Goal: Information Seeking & Learning: Check status

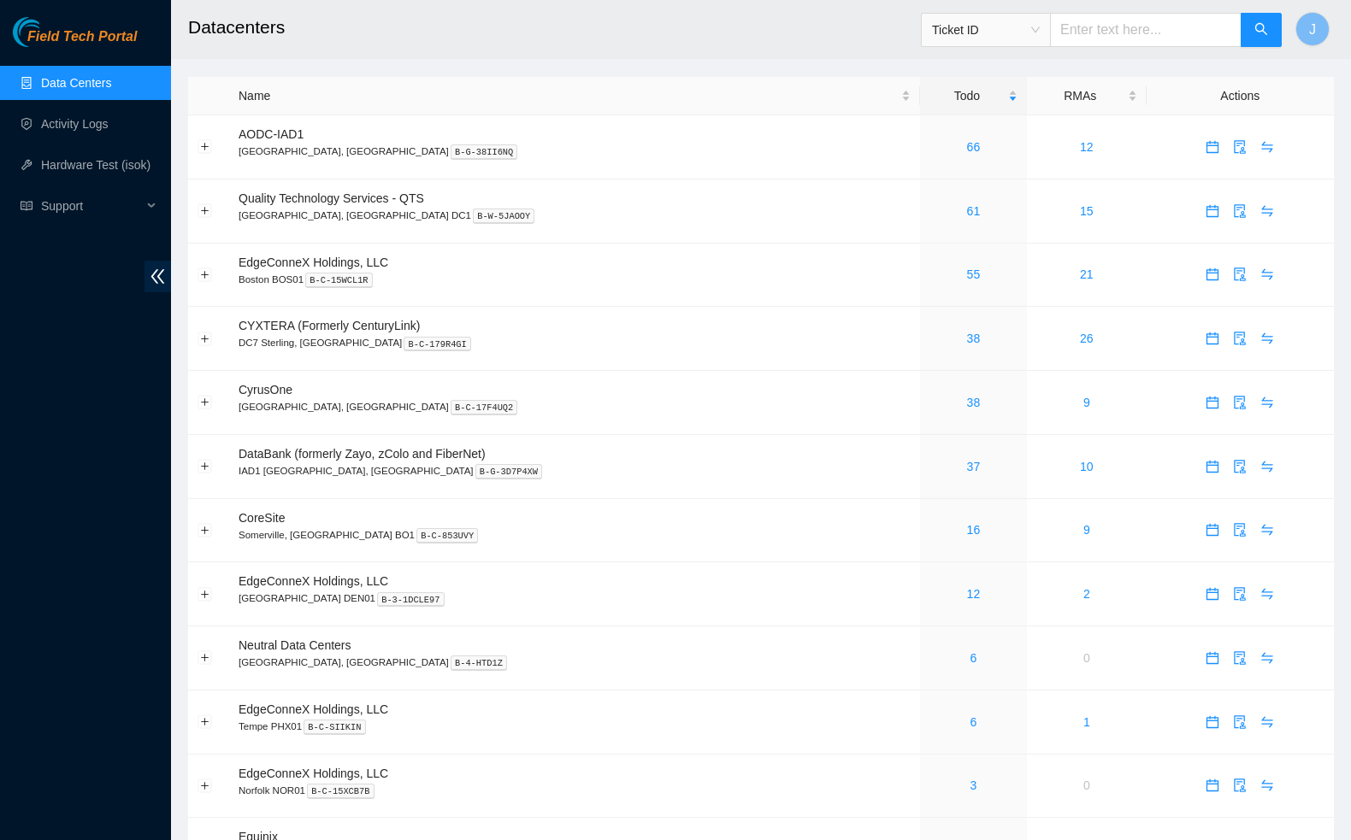
click at [1135, 33] on input "text" at bounding box center [1146, 30] width 192 height 34
paste input "B-W-15FHRK0"
type input "B-W-15FHRK0"
click at [1269, 33] on button "button" at bounding box center [1261, 30] width 41 height 34
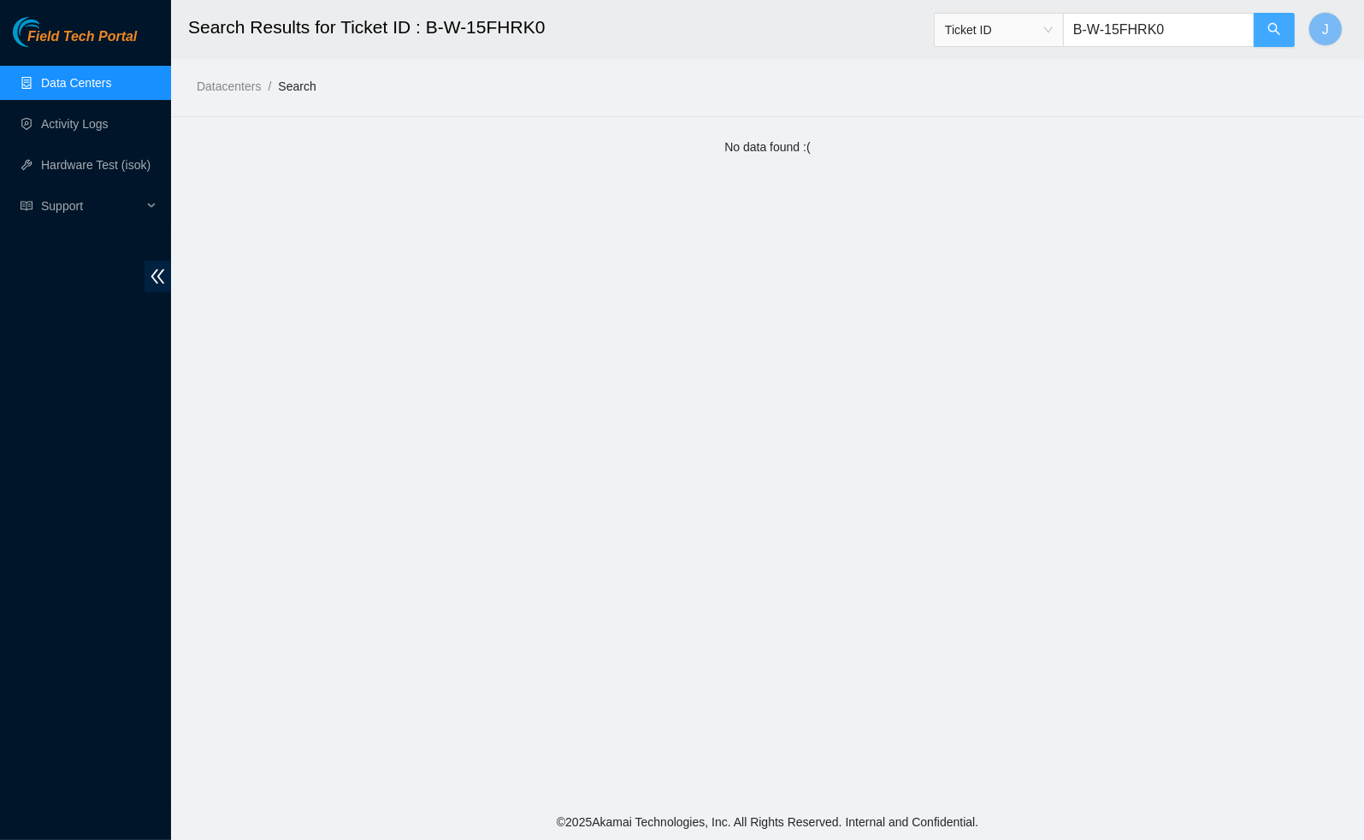
click at [1269, 33] on icon "search" at bounding box center [1274, 29] width 14 height 14
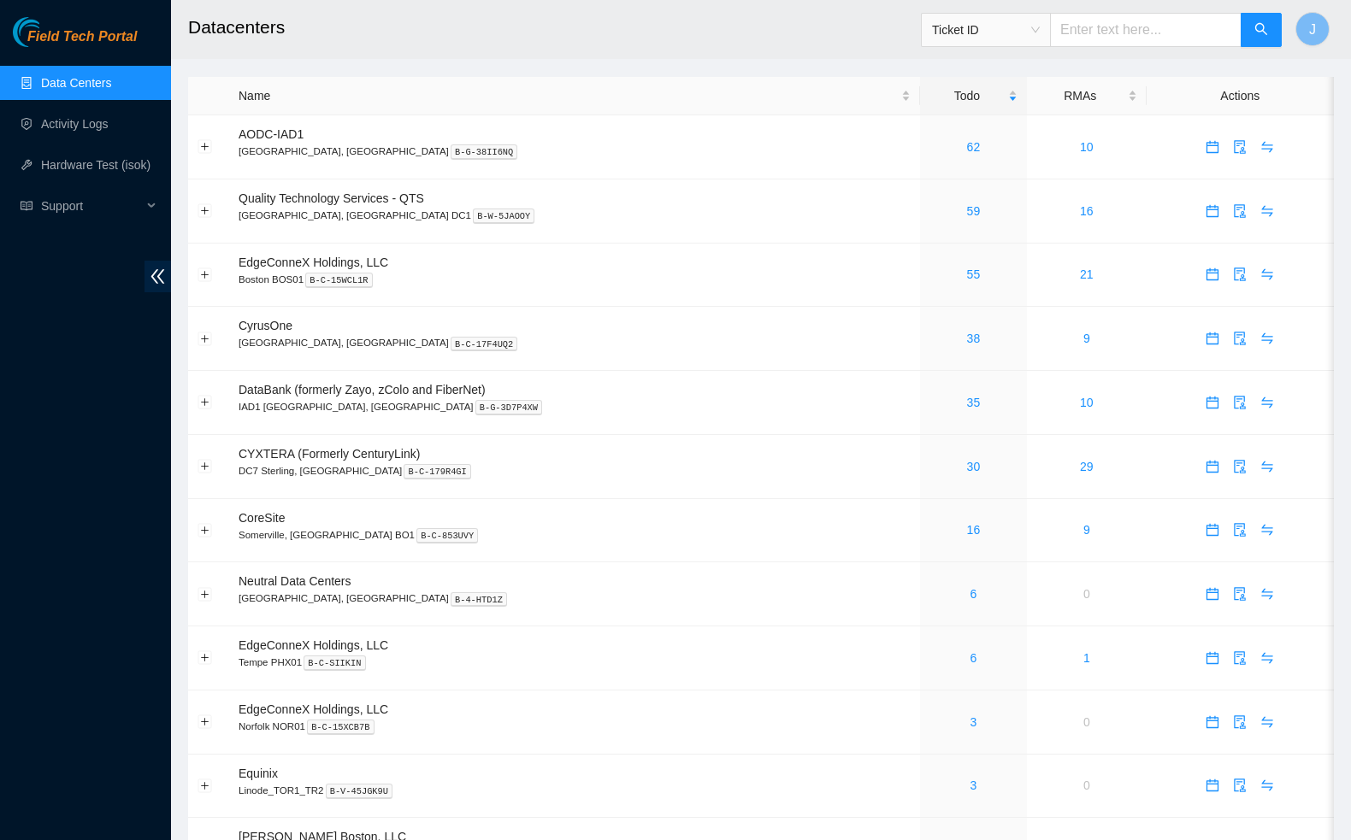
click at [1115, 36] on input "text" at bounding box center [1146, 30] width 192 height 34
paste input "B-W-15FHRK0"
type input "B-W-15FHRK0"
click at [1268, 30] on button "button" at bounding box center [1261, 30] width 41 height 34
